Goal: Complete application form

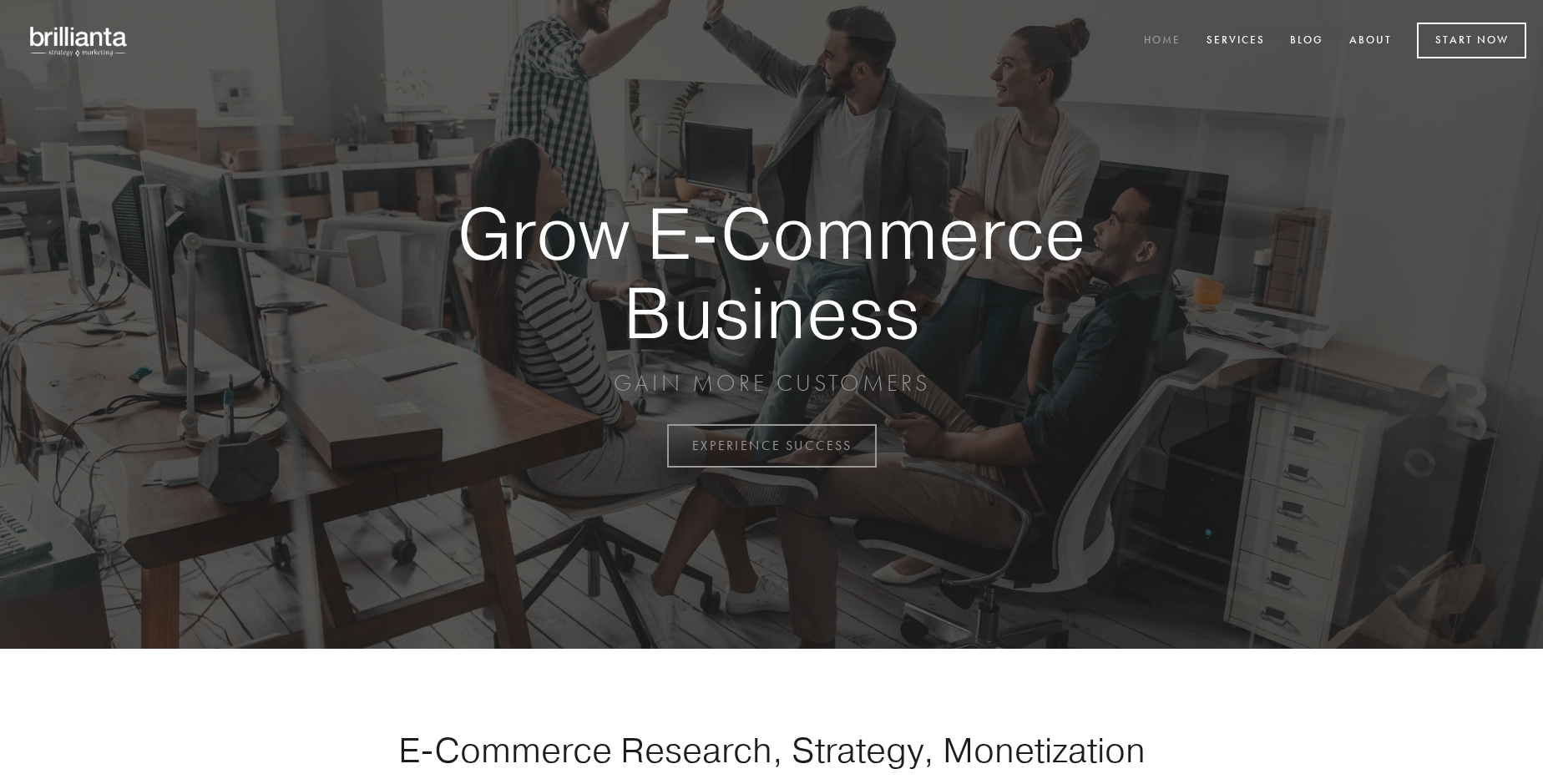
scroll to position [4376, 0]
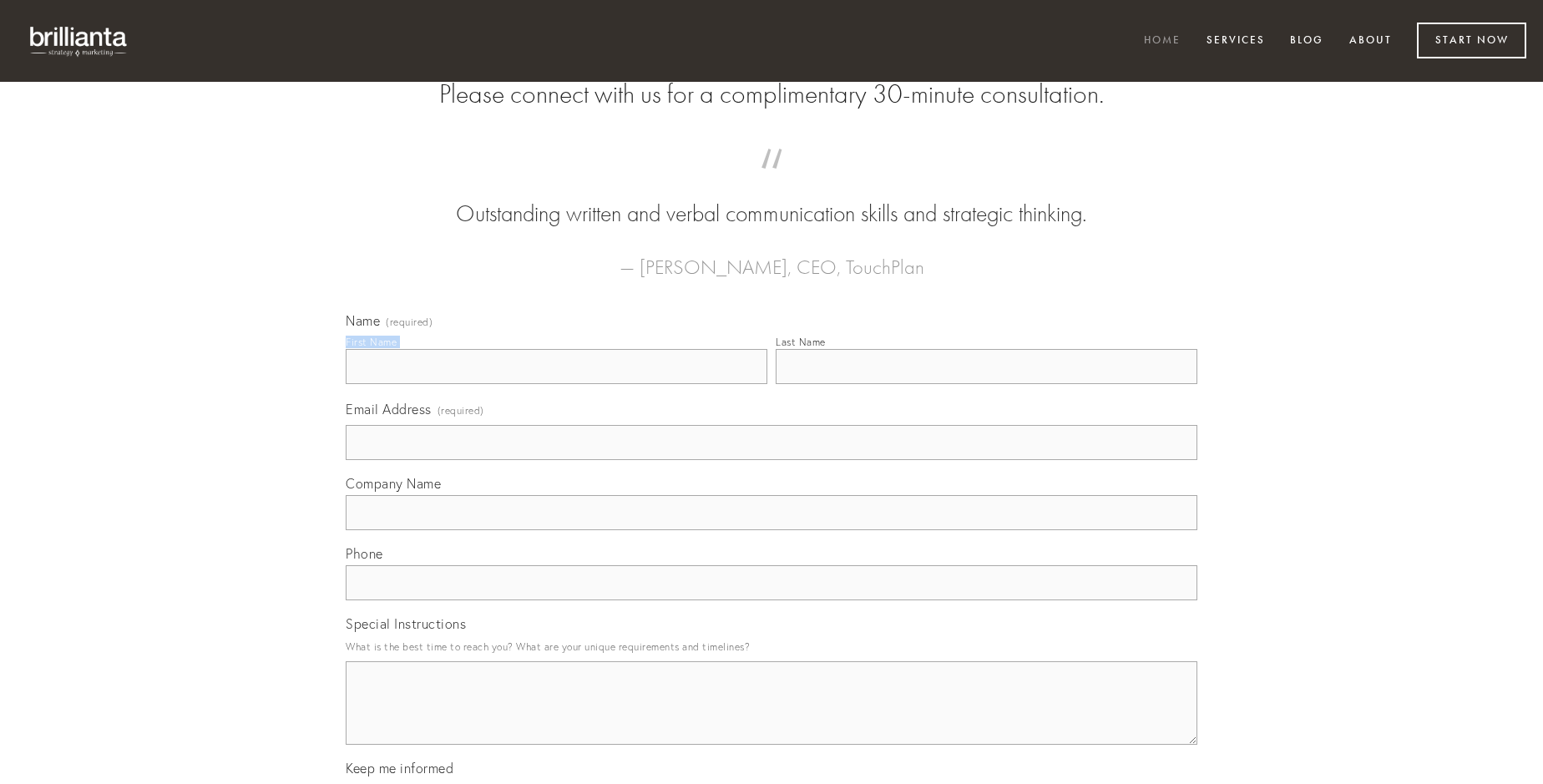
type input "[PERSON_NAME] I"
click at [986, 384] on input "Last Name" at bounding box center [986, 367] width 422 height 35
type input "[PERSON_NAME] I"
click at [772, 460] on input "Email Address (required)" at bounding box center [772, 443] width 852 height 35
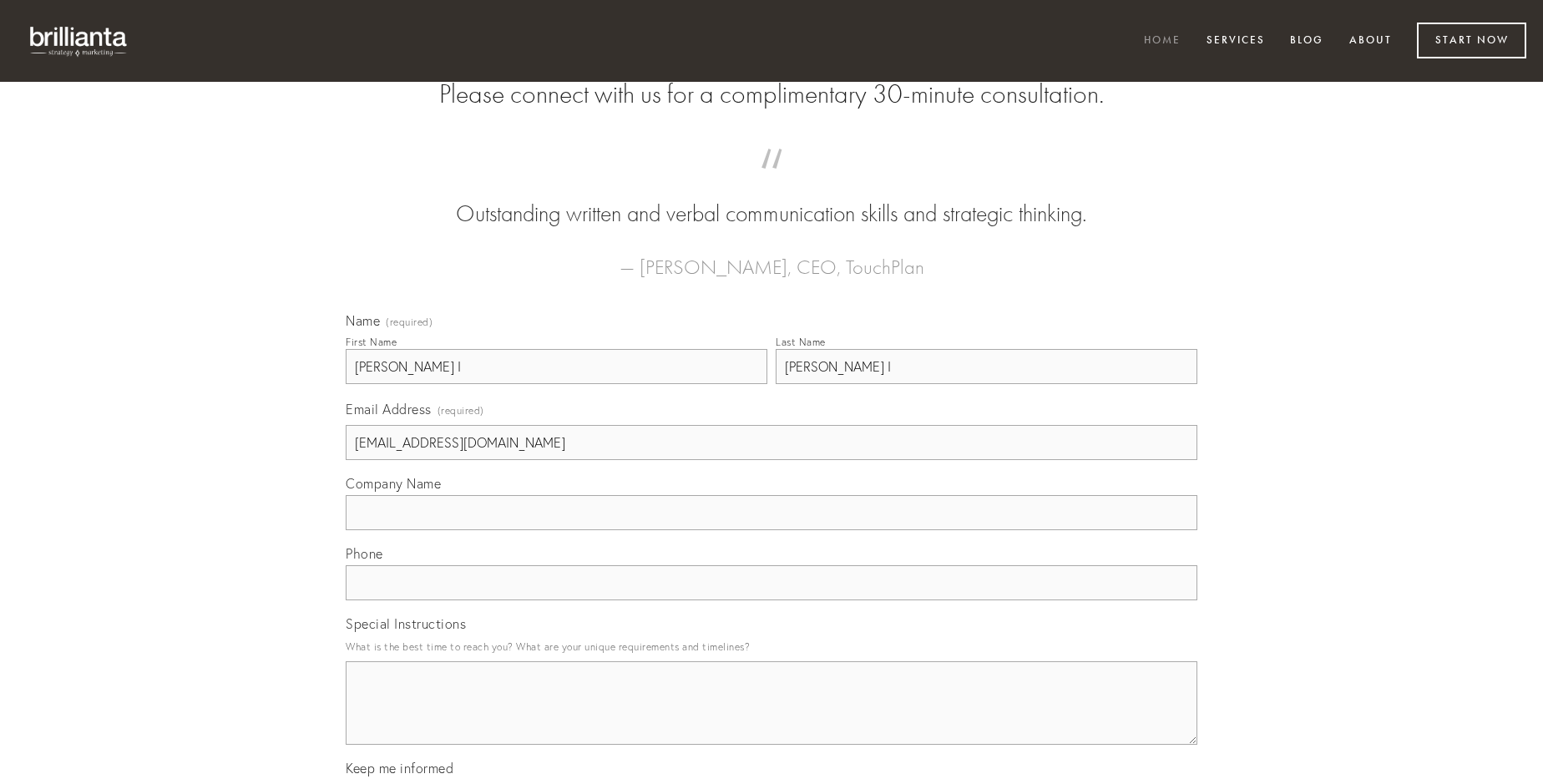
type input "[EMAIL_ADDRESS][DOMAIN_NAME]"
click at [772, 530] on input "Company Name" at bounding box center [772, 513] width 852 height 35
type input "error"
click at [772, 600] on input "text" at bounding box center [772, 583] width 852 height 35
click at [772, 718] on textarea "Special Instructions" at bounding box center [772, 702] width 852 height 84
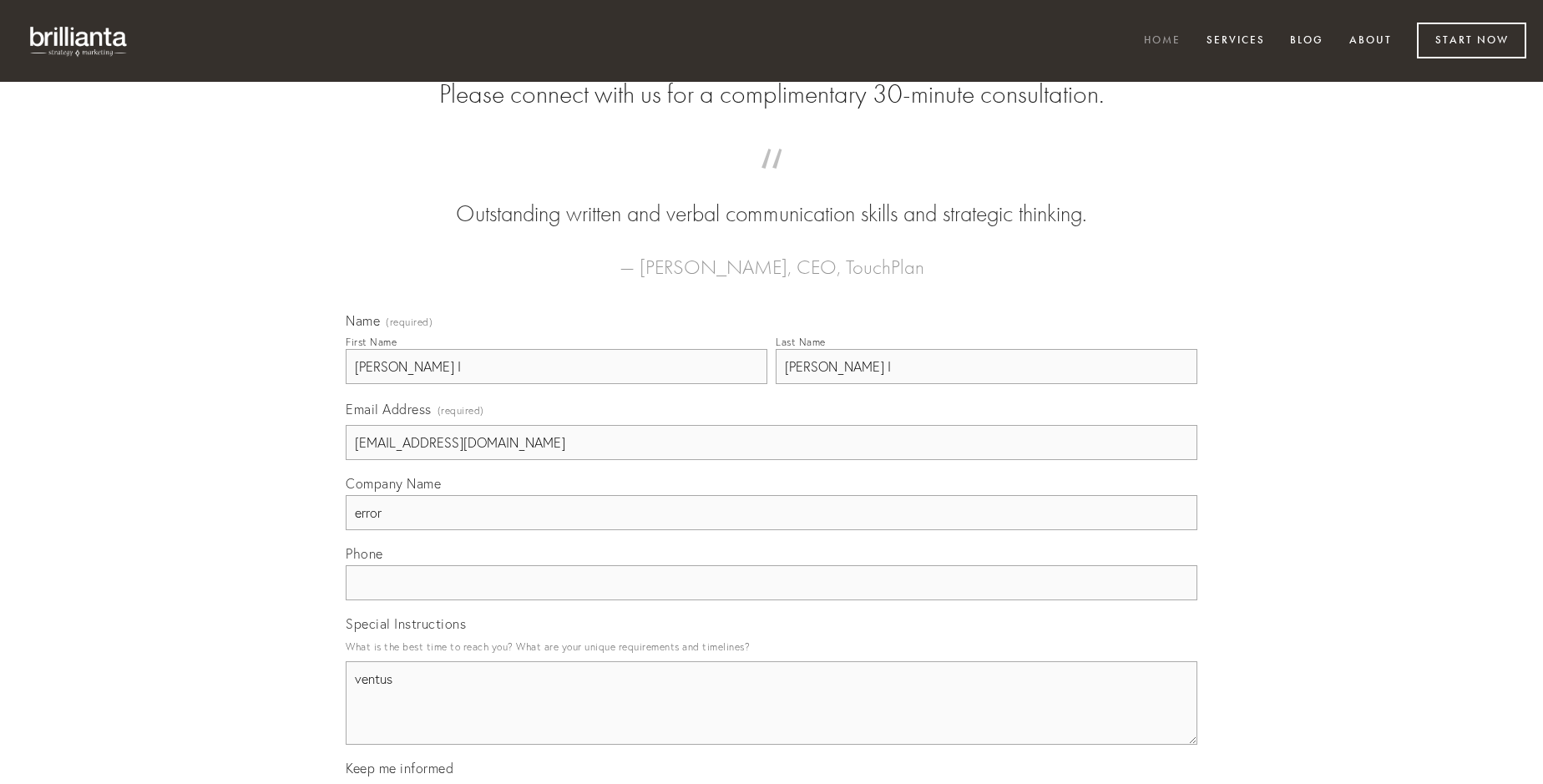
type textarea "ventus"
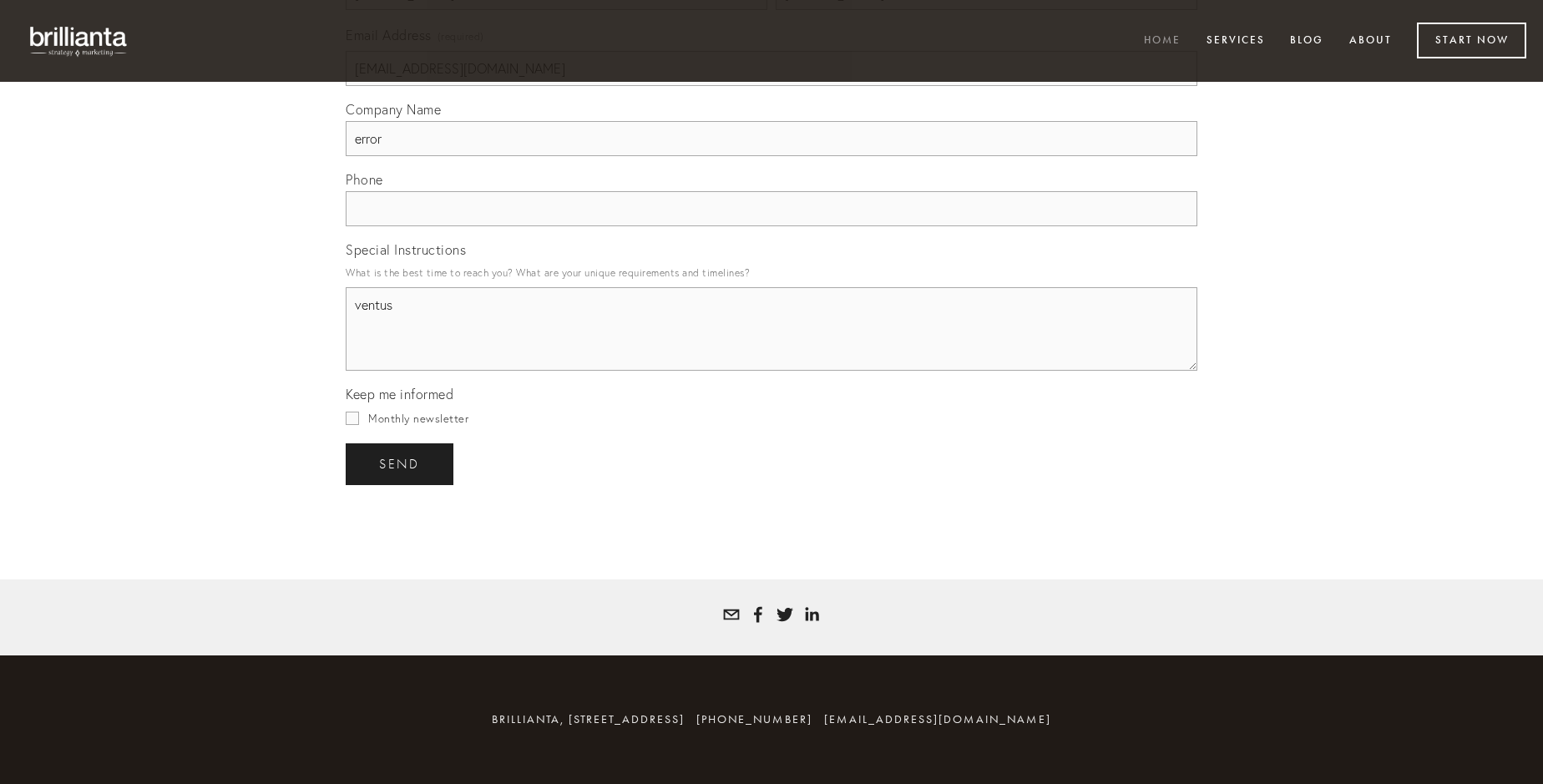
click at [400, 464] on span "send" at bounding box center [400, 464] width 40 height 15
